Goal: Information Seeking & Learning: Check status

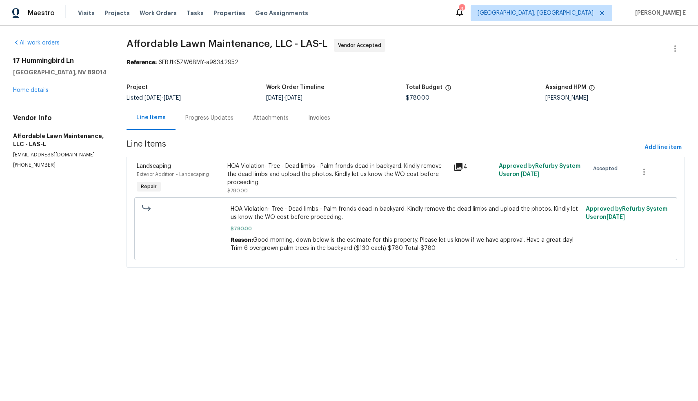
click at [199, 121] on div "Progress Updates" at bounding box center [209, 118] width 48 height 8
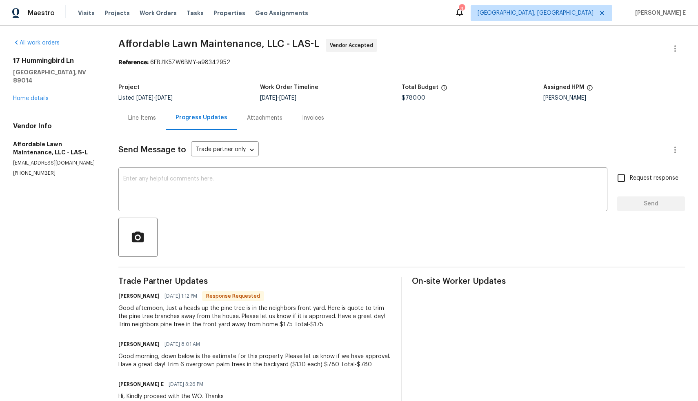
scroll to position [69, 0]
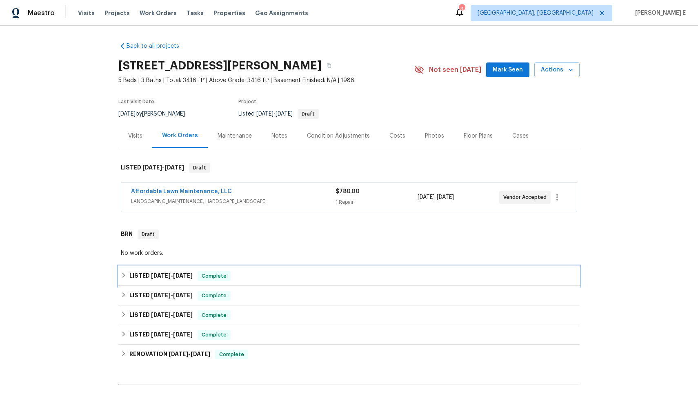
click at [167, 277] on span "[DATE] - [DATE]" at bounding box center [172, 276] width 42 height 6
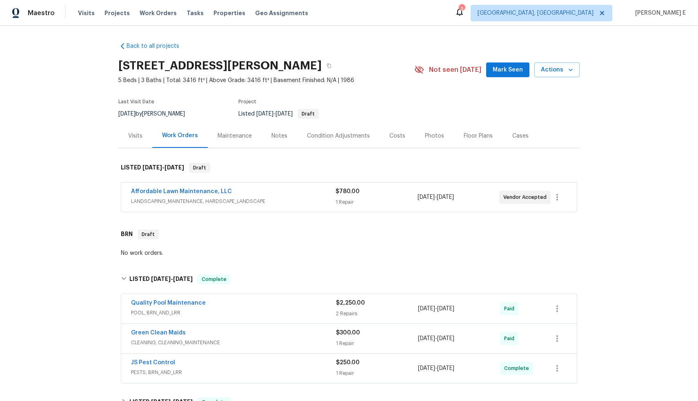
click at [266, 197] on span "LANDSCAPING_MAINTENANCE, HARDSCAPE_LANDSCAPE" at bounding box center [233, 201] width 205 height 8
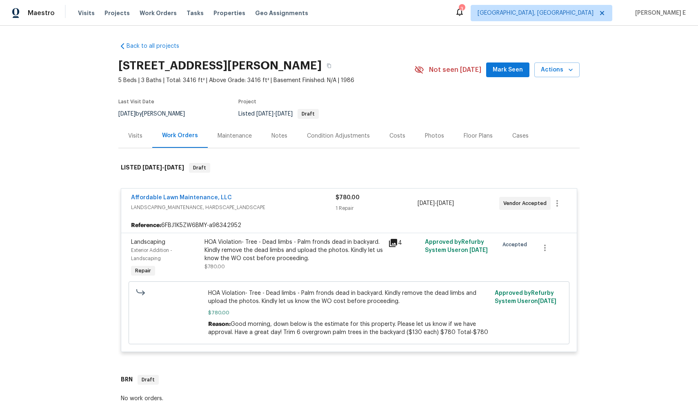
click at [346, 259] on div "HOA Violation- Tree - Dead limbs - Palm fronds dead in backyard. Kindly remove …" at bounding box center [294, 250] width 179 height 25
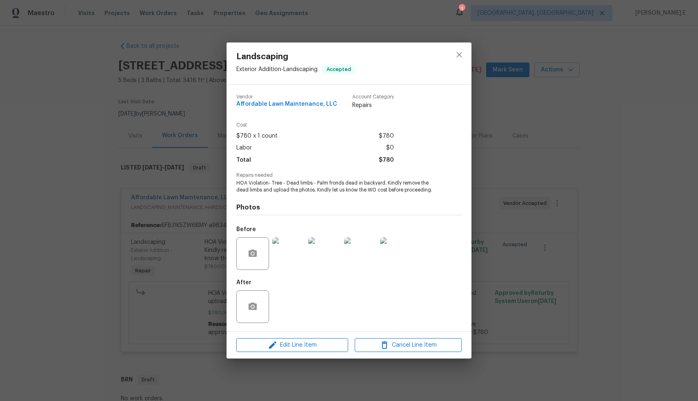
click at [282, 257] on img at bounding box center [288, 253] width 33 height 33
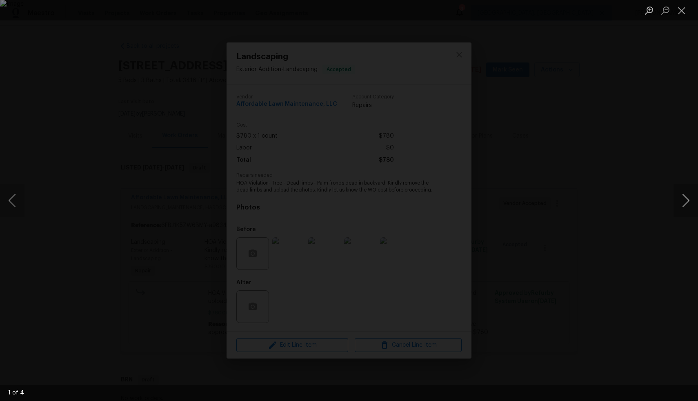
click at [688, 201] on button "Next image" at bounding box center [686, 200] width 25 height 33
click at [614, 256] on div "Lightbox" at bounding box center [349, 200] width 698 height 401
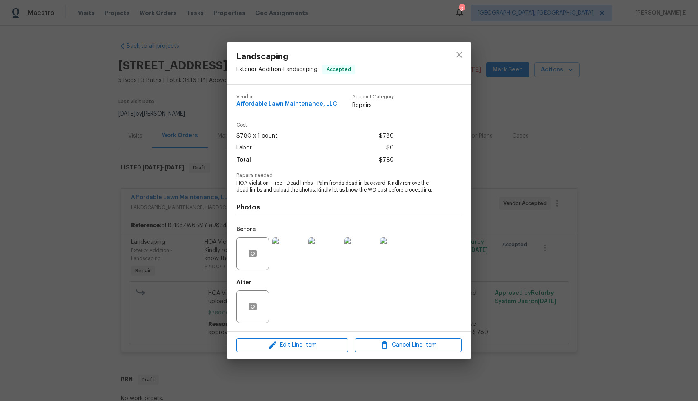
click at [147, 138] on div "Landscaping Exterior Addition - Landscaping Accepted Vendor Affordable Lawn Mai…" at bounding box center [349, 200] width 698 height 401
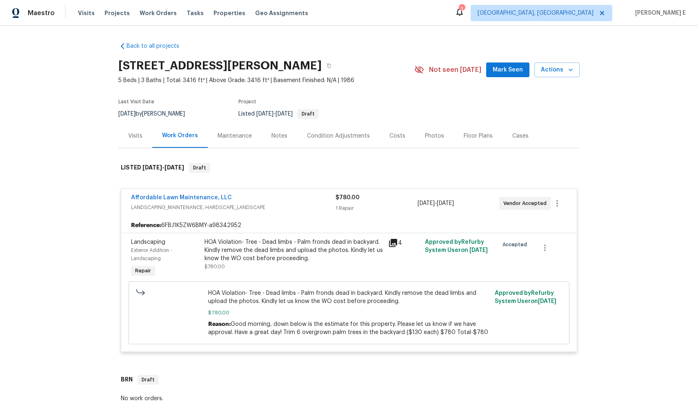
click at [263, 260] on div "HOA Violation- Tree - Dead limbs - Palm fronds dead in backyard. Kindly remove …" at bounding box center [294, 250] width 179 height 25
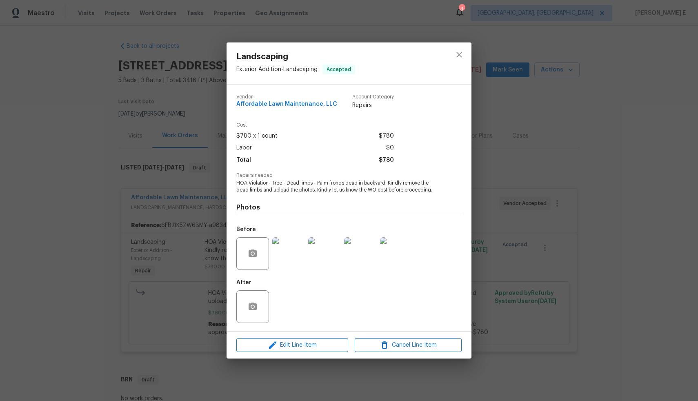
click at [192, 272] on div "Landscaping Exterior Addition - Landscaping Accepted Vendor Affordable Lawn Mai…" at bounding box center [349, 200] width 698 height 401
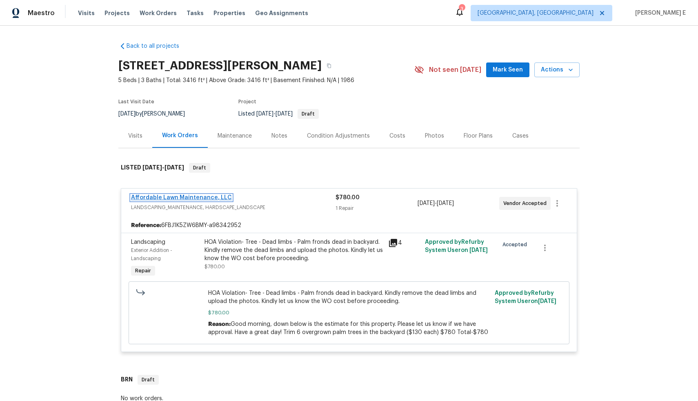
click at [211, 195] on link "Affordable Lawn Maintenance, LLC" at bounding box center [181, 198] width 101 height 6
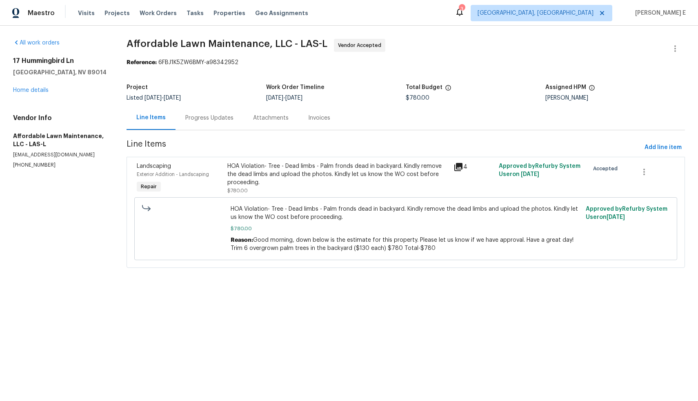
click at [224, 118] on div "Progress Updates" at bounding box center [209, 118] width 48 height 8
